Goal: Find specific fact: Find specific fact

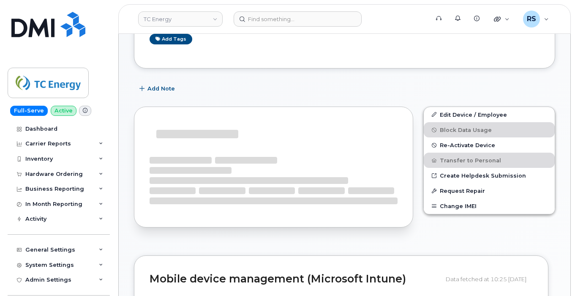
scroll to position [113, 0]
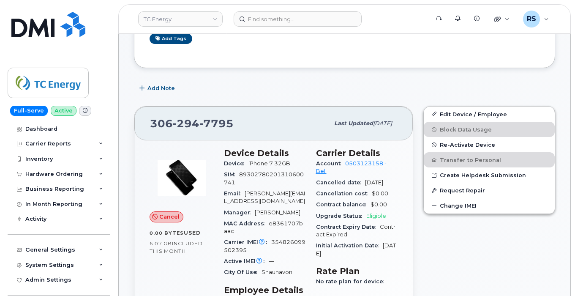
click at [456, 264] on div "Edit Device / Employee Block Data Usage Re-Activate Device Transfer to Personal…" at bounding box center [489, 293] width 142 height 384
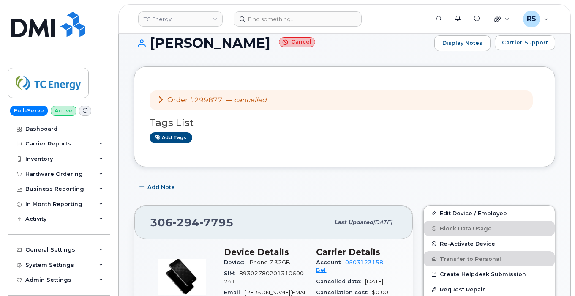
scroll to position [0, 0]
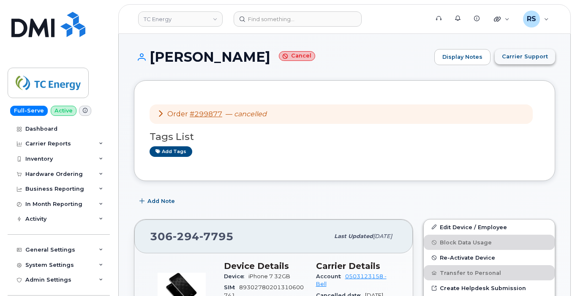
click at [514, 57] on span "Carrier Support" at bounding box center [525, 56] width 46 height 8
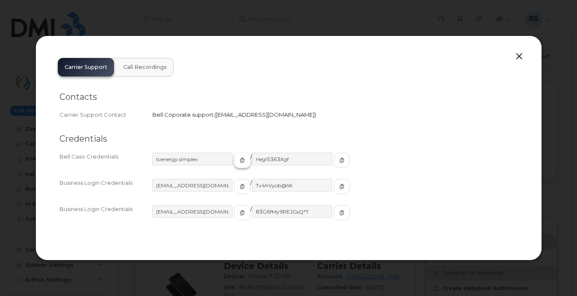
click at [240, 159] on icon "button" at bounding box center [242, 159] width 5 height 5
click at [339, 157] on icon "button" at bounding box center [341, 159] width 5 height 5
click at [518, 55] on button "button" at bounding box center [519, 57] width 13 height 12
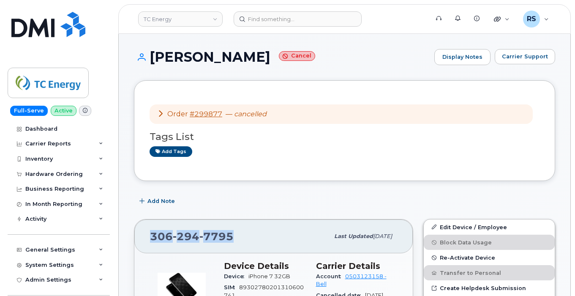
drag, startPoint x: 233, startPoint y: 237, endPoint x: 144, endPoint y: 241, distance: 88.7
click at [144, 241] on div "306 294 7795 Last updated Sep 15, 2025" at bounding box center [273, 236] width 278 height 34
copy span "306 294 7795"
click at [524, 57] on span "Carrier Support" at bounding box center [525, 56] width 46 height 8
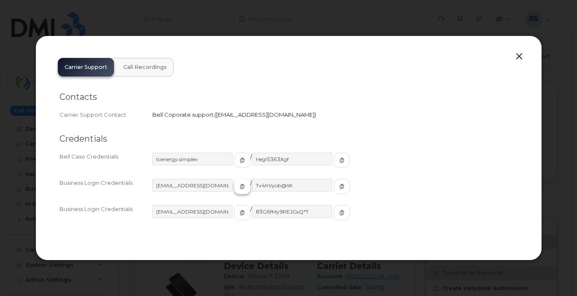
click at [240, 187] on icon "button" at bounding box center [242, 186] width 5 height 5
click at [339, 185] on icon "button" at bounding box center [341, 186] width 5 height 5
click at [520, 54] on button "button" at bounding box center [519, 57] width 13 height 12
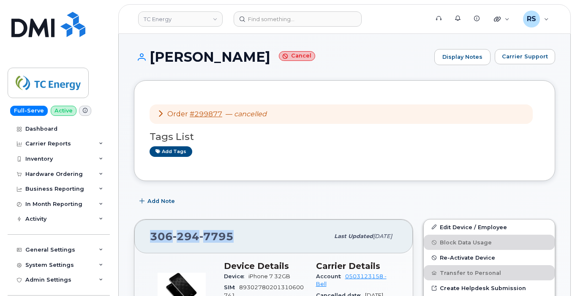
drag, startPoint x: 233, startPoint y: 236, endPoint x: 154, endPoint y: 240, distance: 79.0
click at [135, 238] on div "306 294 7795 Last updated Sep 15, 2025" at bounding box center [273, 236] width 278 height 34
copy span "306 294 7795"
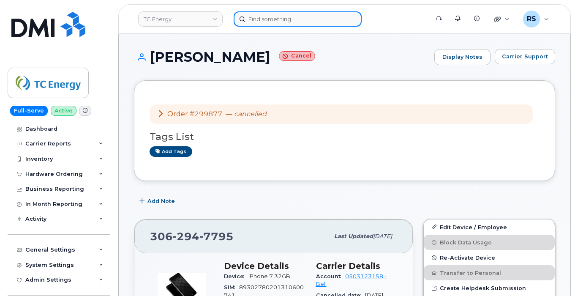
click at [253, 21] on input at bounding box center [297, 18] width 128 height 15
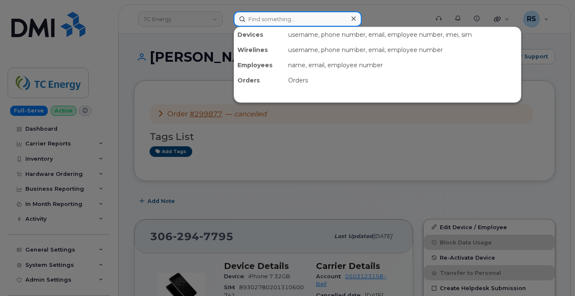
paste input "8177212675"
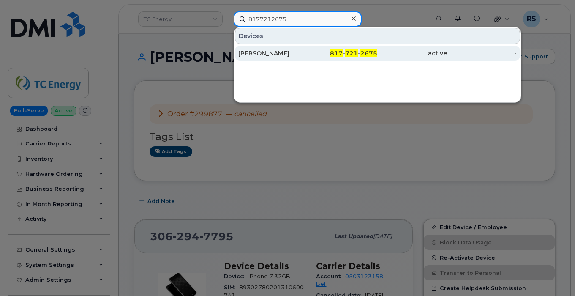
type input "8177212675"
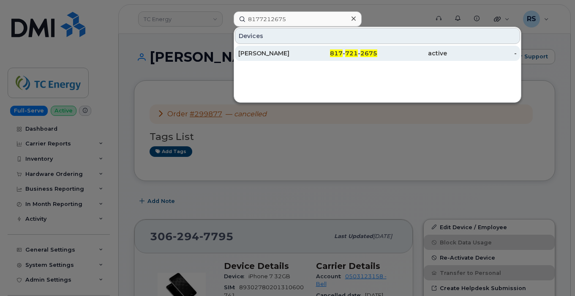
click at [263, 51] on div "[PERSON_NAME]" at bounding box center [273, 53] width 70 height 8
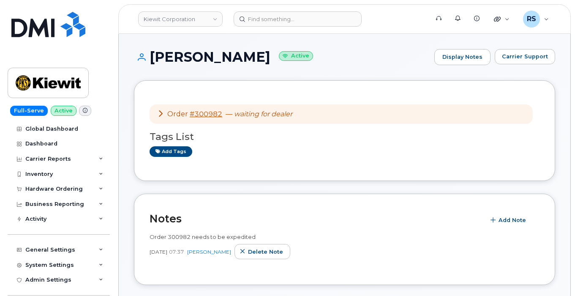
click at [356, 54] on h1 "[PERSON_NAME] Active" at bounding box center [282, 56] width 296 height 15
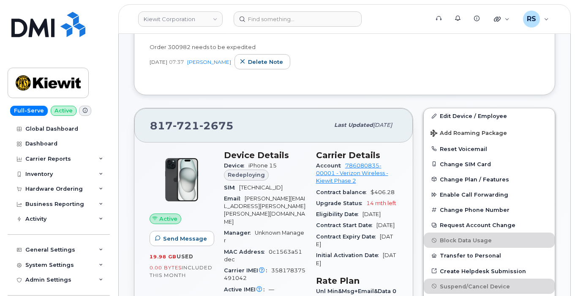
scroll to position [225, 0]
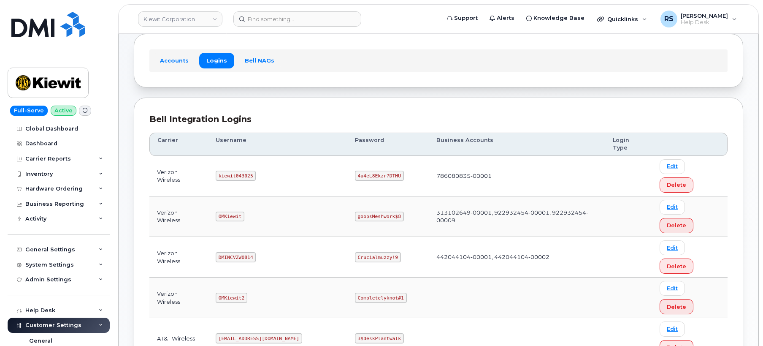
scroll to position [28, 0]
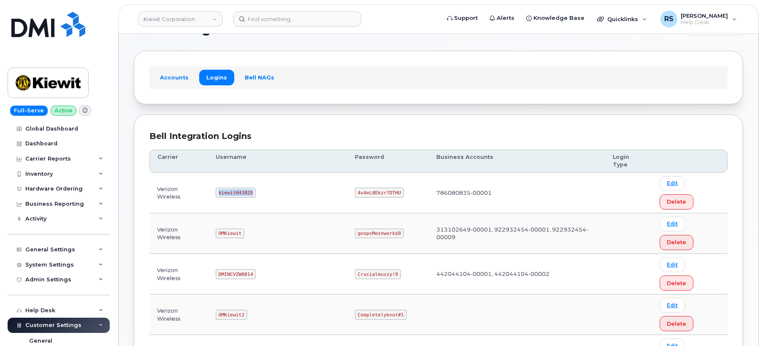
drag, startPoint x: 223, startPoint y: 175, endPoint x: 279, endPoint y: 175, distance: 56.1
click at [279, 175] on td "kiewit043025" at bounding box center [277, 193] width 139 height 41
copy code "kiewit043025"
drag, startPoint x: 329, startPoint y: 174, endPoint x: 379, endPoint y: 174, distance: 49.4
click at [379, 174] on td "4u4eL8Ekzr?DTHU" at bounding box center [387, 193] width 81 height 41
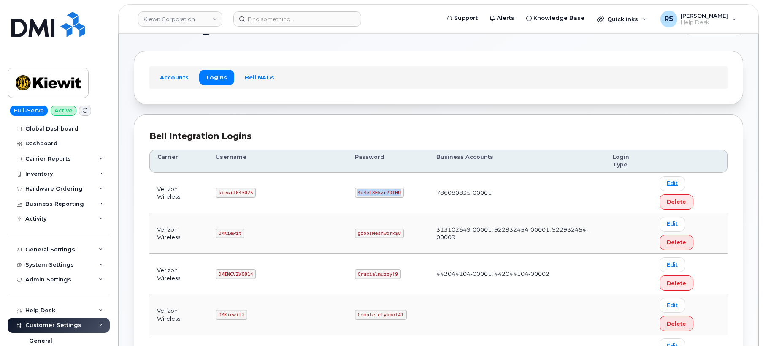
copy code "4u4eL8Ekzr?DTHU"
